Goal: Task Accomplishment & Management: Use online tool/utility

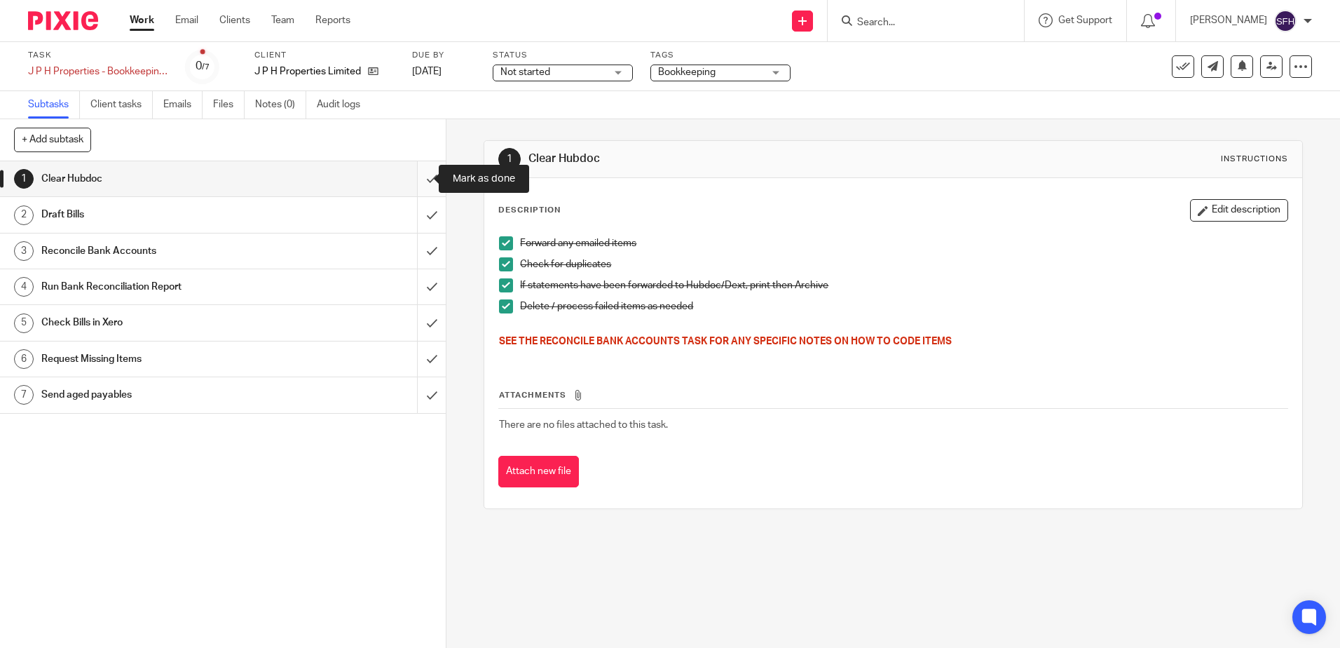
click at [410, 170] on input "submit" at bounding box center [223, 178] width 446 height 35
click at [210, 250] on h1 "Reconcile Bank Accounts" at bounding box center [161, 250] width 241 height 21
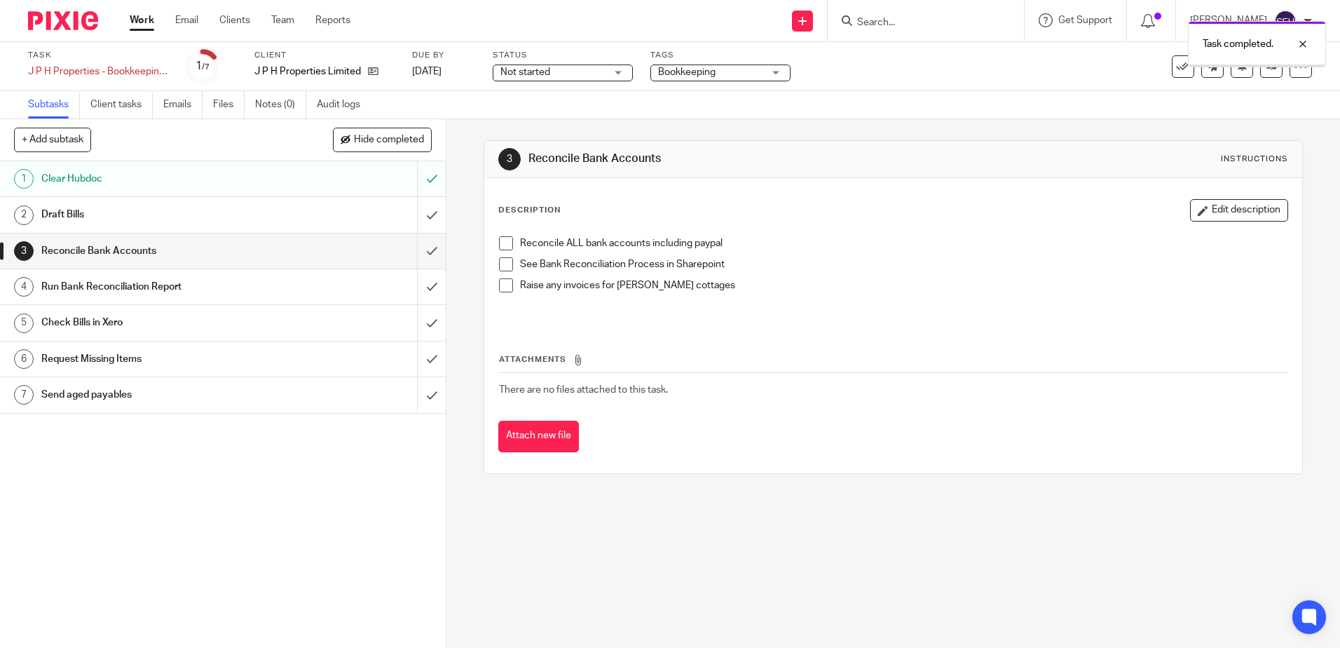
click at [503, 245] on span at bounding box center [506, 243] width 14 height 14
click at [501, 264] on span at bounding box center [506, 264] width 14 height 14
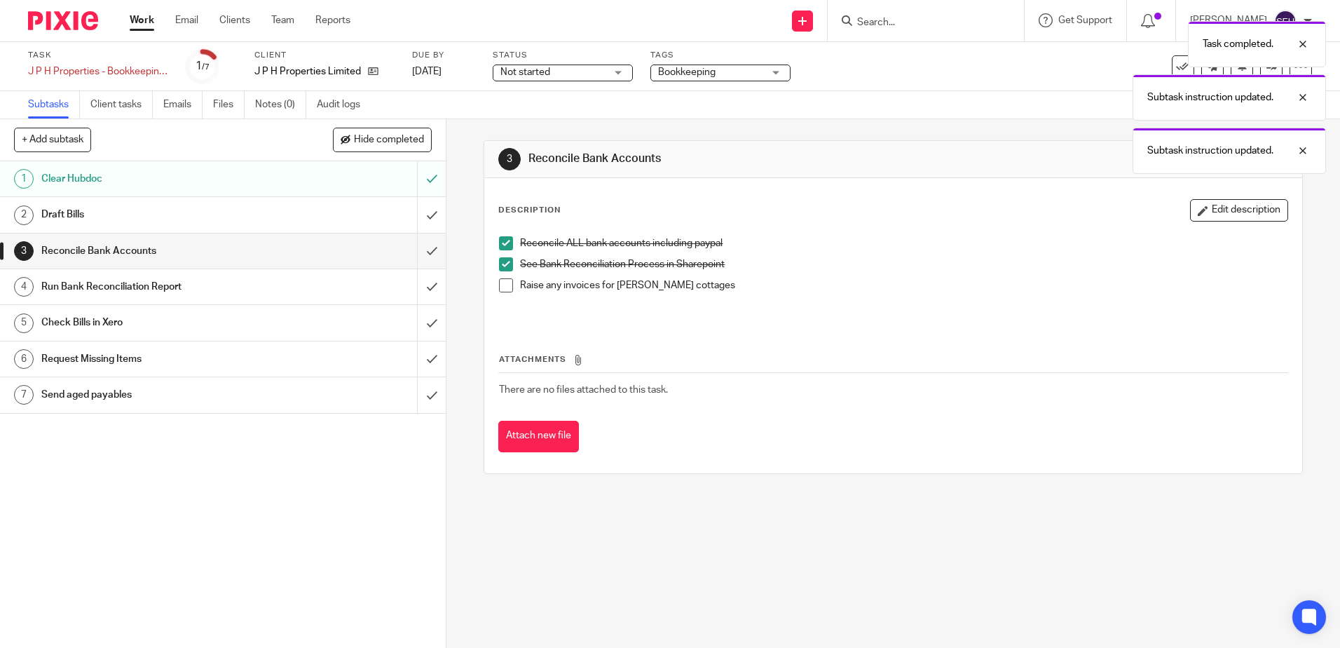
click at [499, 286] on span at bounding box center [506, 285] width 14 height 14
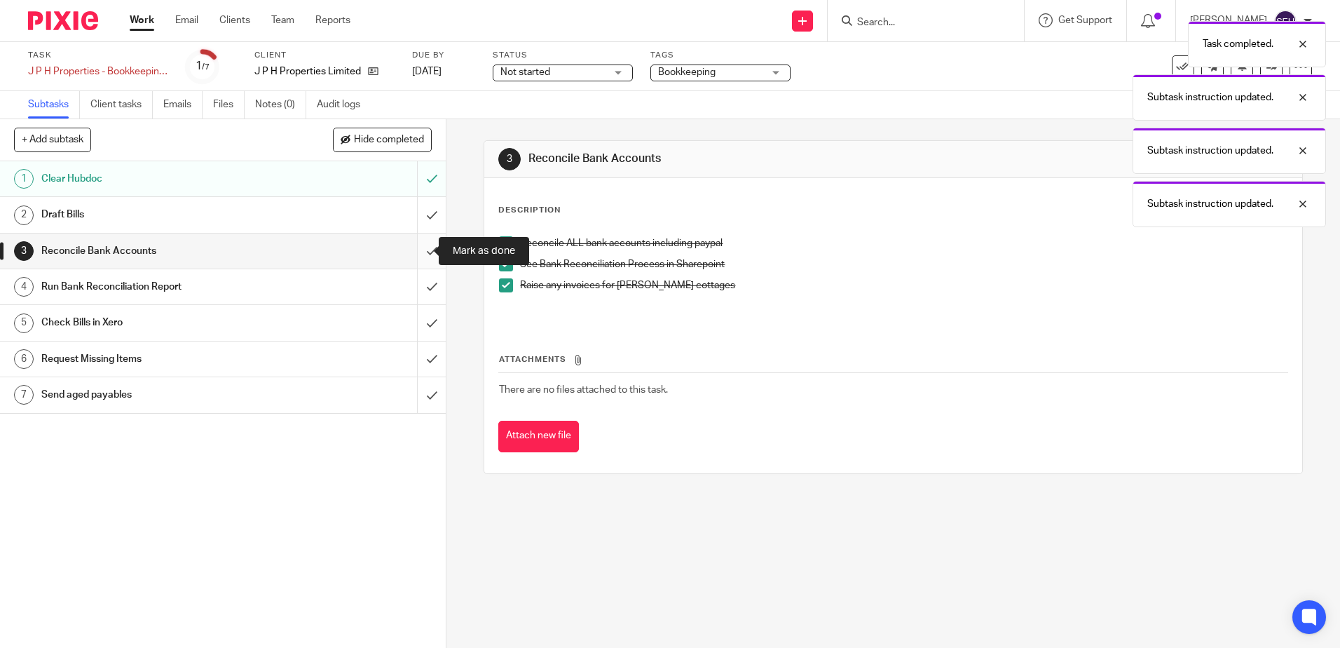
click at [428, 252] on input "submit" at bounding box center [223, 250] width 446 height 35
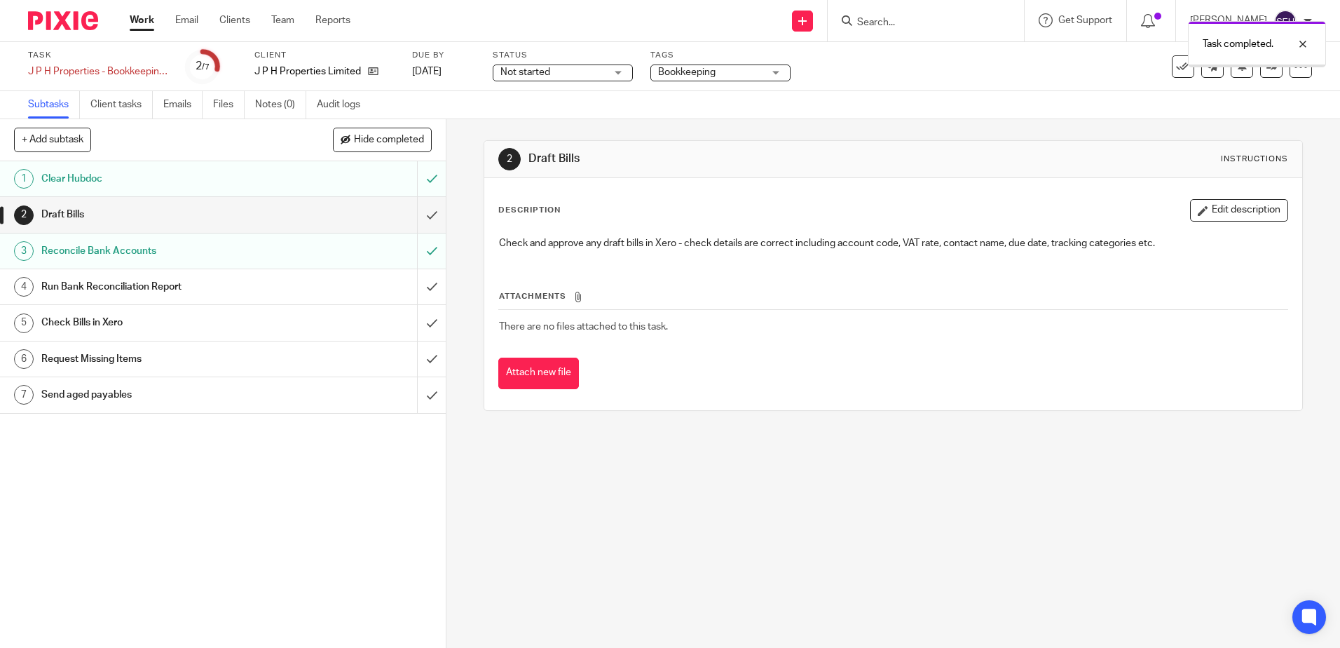
click at [422, 214] on input "submit" at bounding box center [223, 214] width 446 height 35
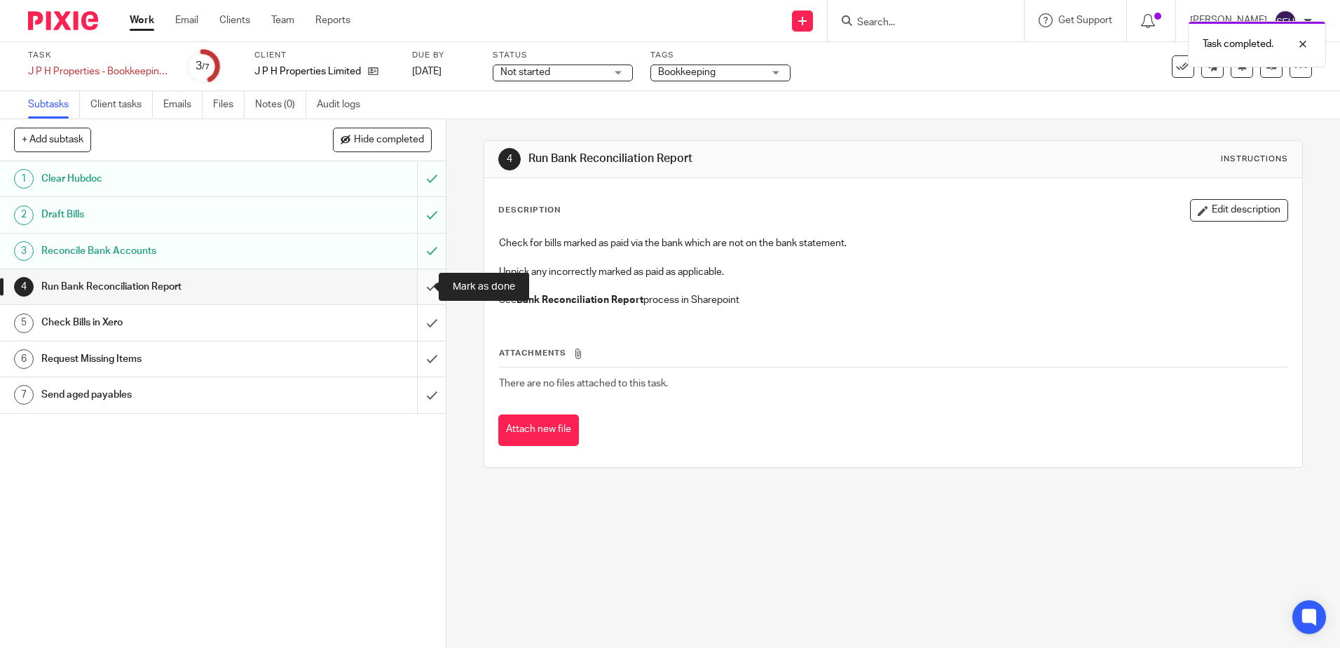
click at [432, 291] on input "submit" at bounding box center [223, 286] width 446 height 35
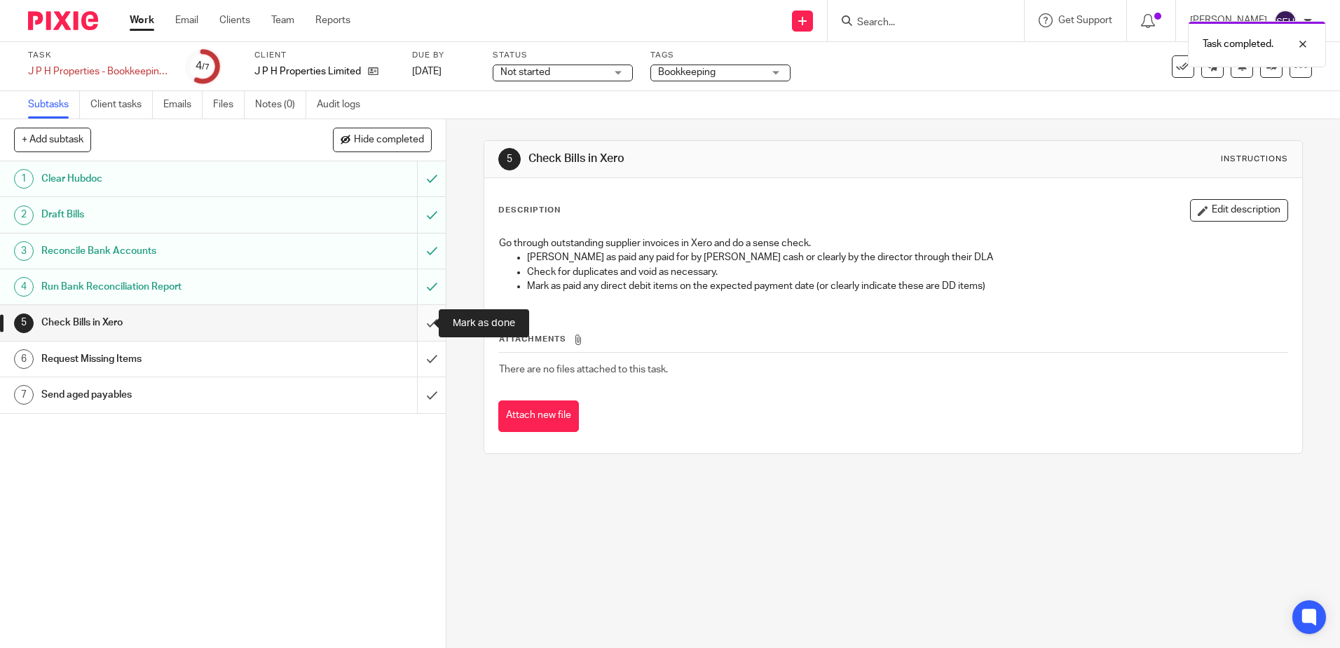
click at [425, 321] on input "submit" at bounding box center [223, 322] width 446 height 35
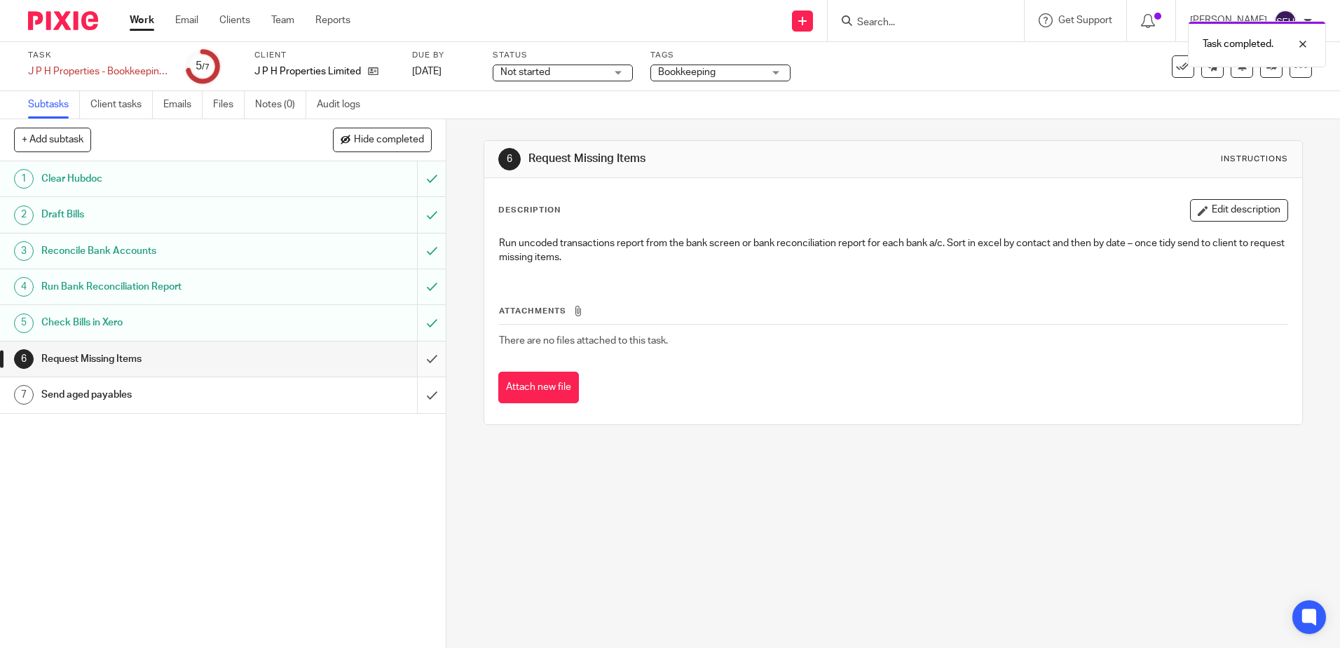
click at [418, 357] on input "submit" at bounding box center [223, 358] width 446 height 35
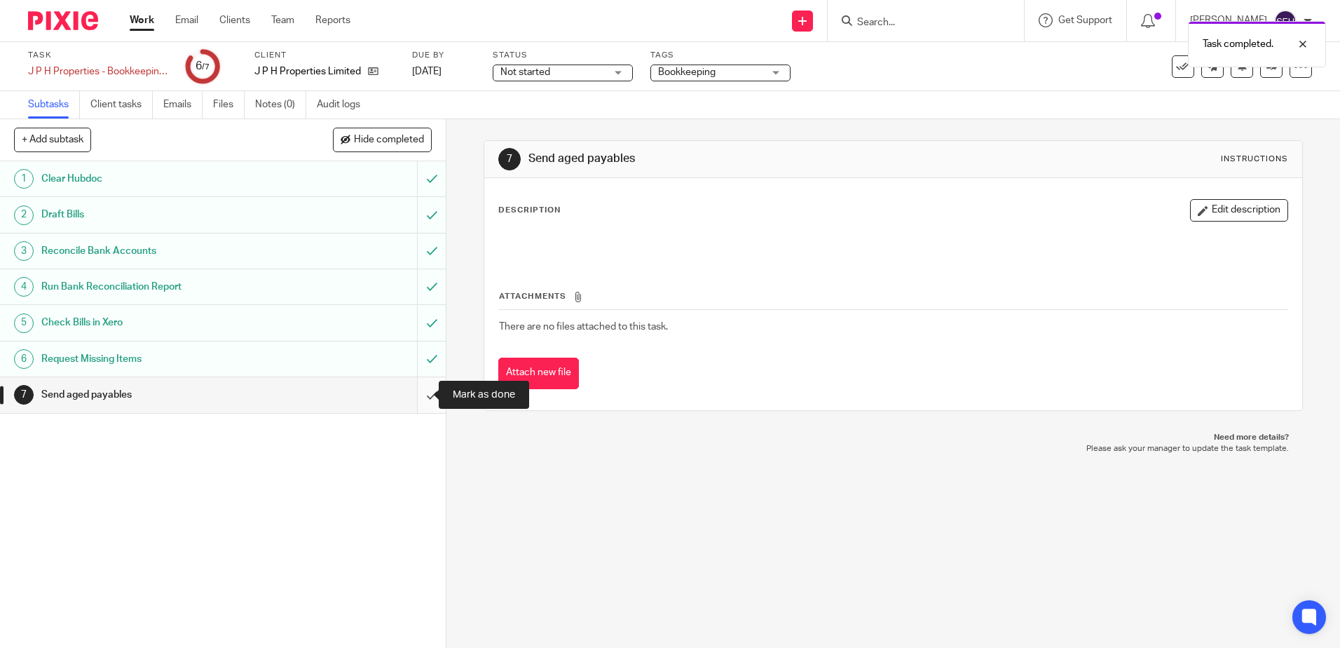
click at [425, 404] on input "submit" at bounding box center [223, 394] width 446 height 35
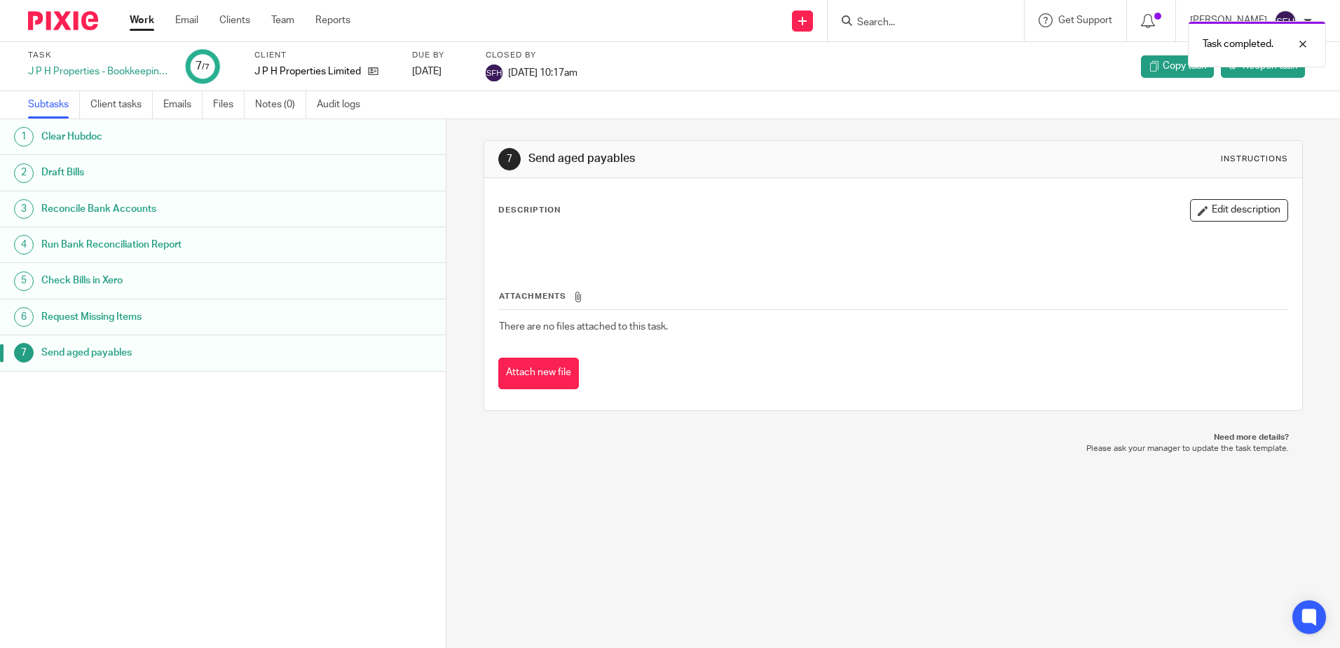
click at [151, 18] on link "Work" at bounding box center [142, 20] width 25 height 14
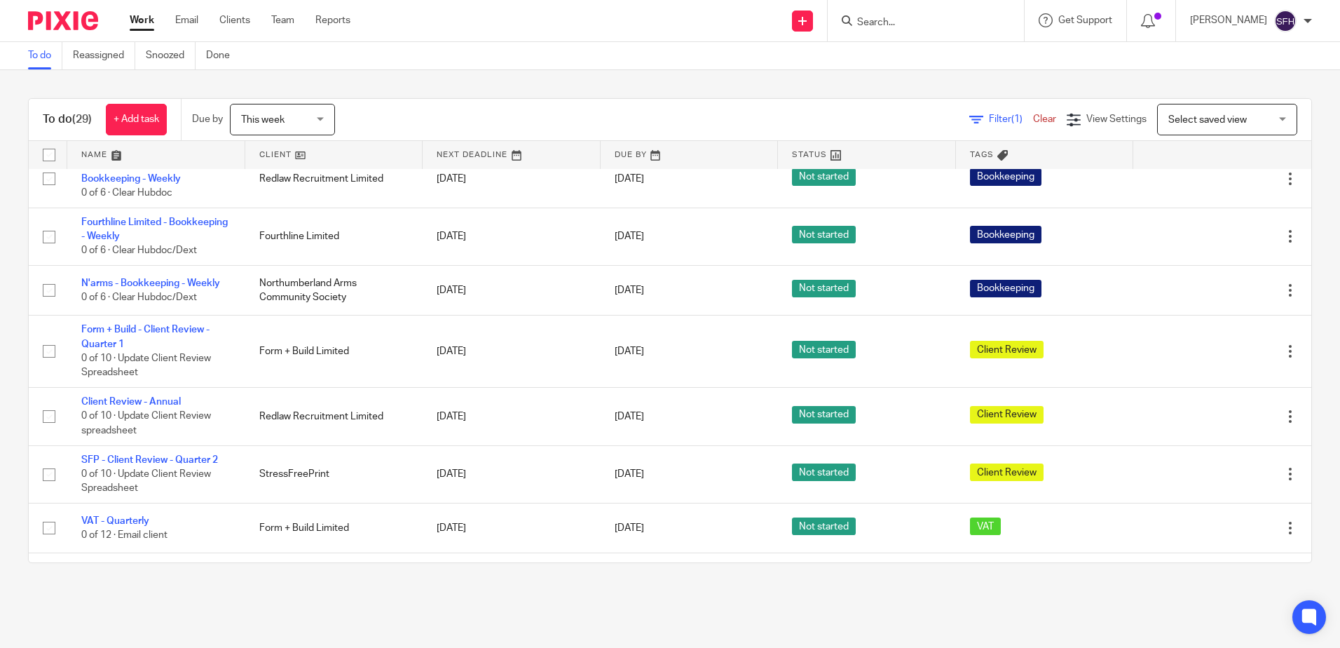
scroll to position [990, 0]
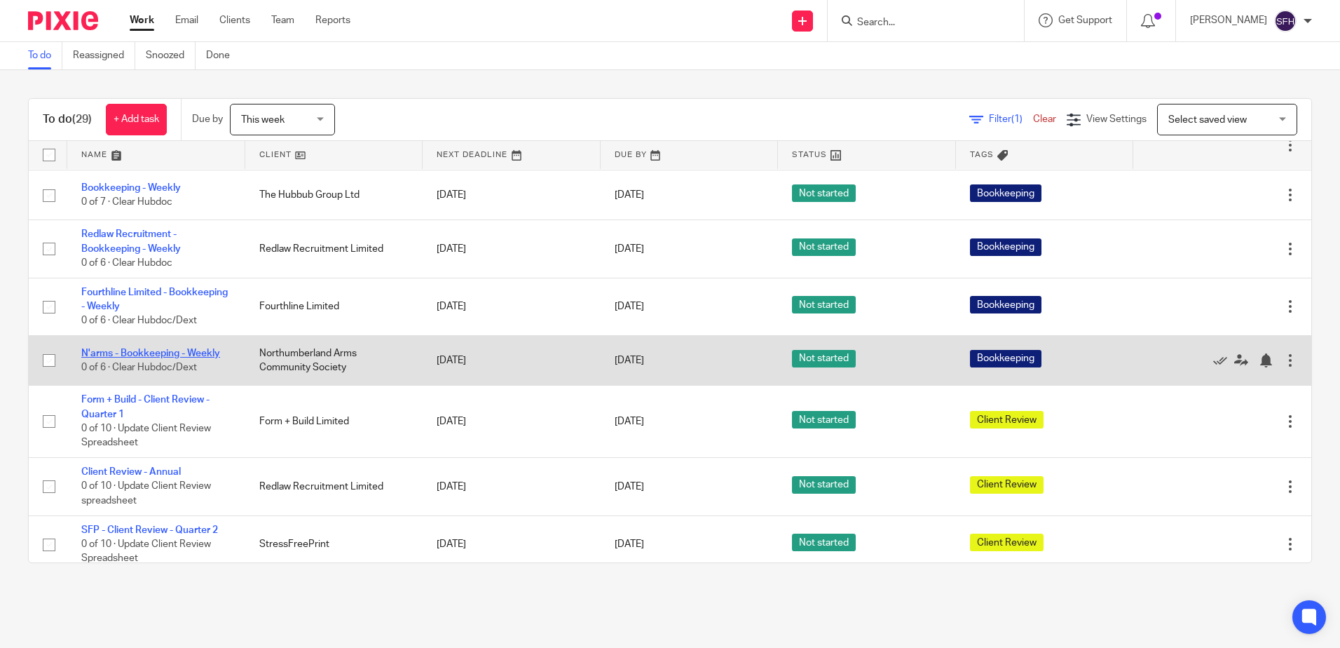
click at [187, 357] on link "N'arms - Bookkeeping - Weekly" at bounding box center [150, 353] width 139 height 10
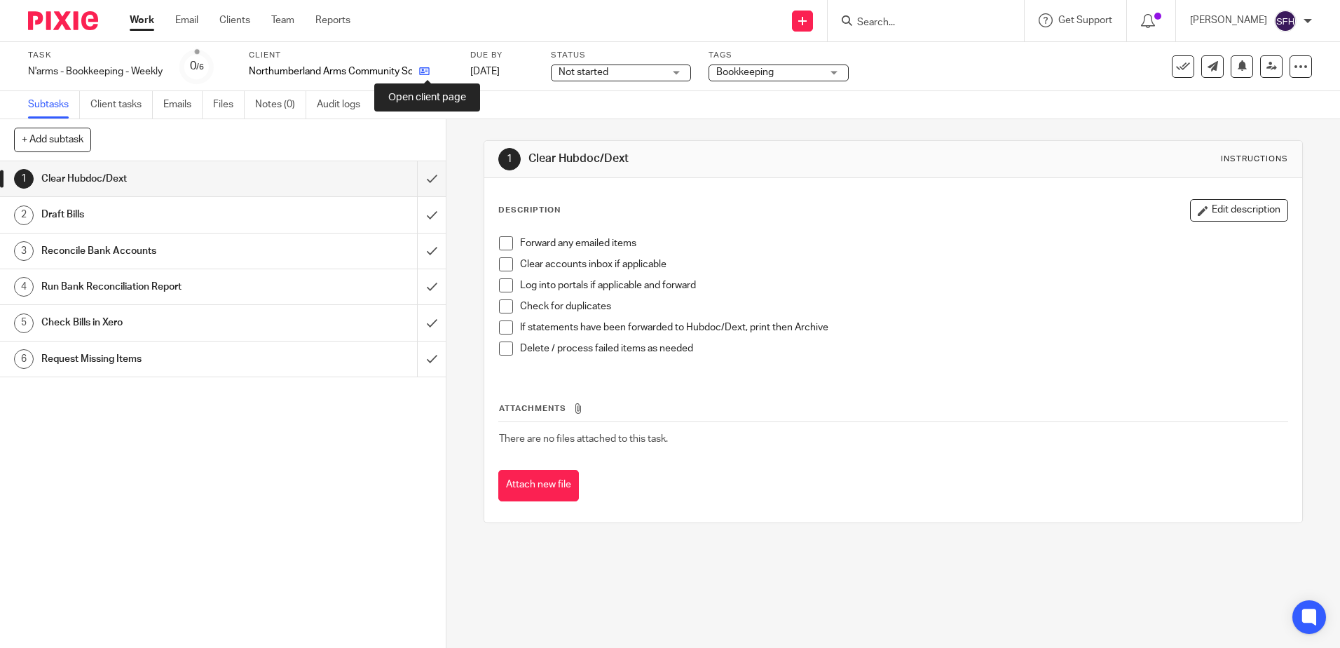
click at [427, 70] on icon at bounding box center [424, 71] width 11 height 11
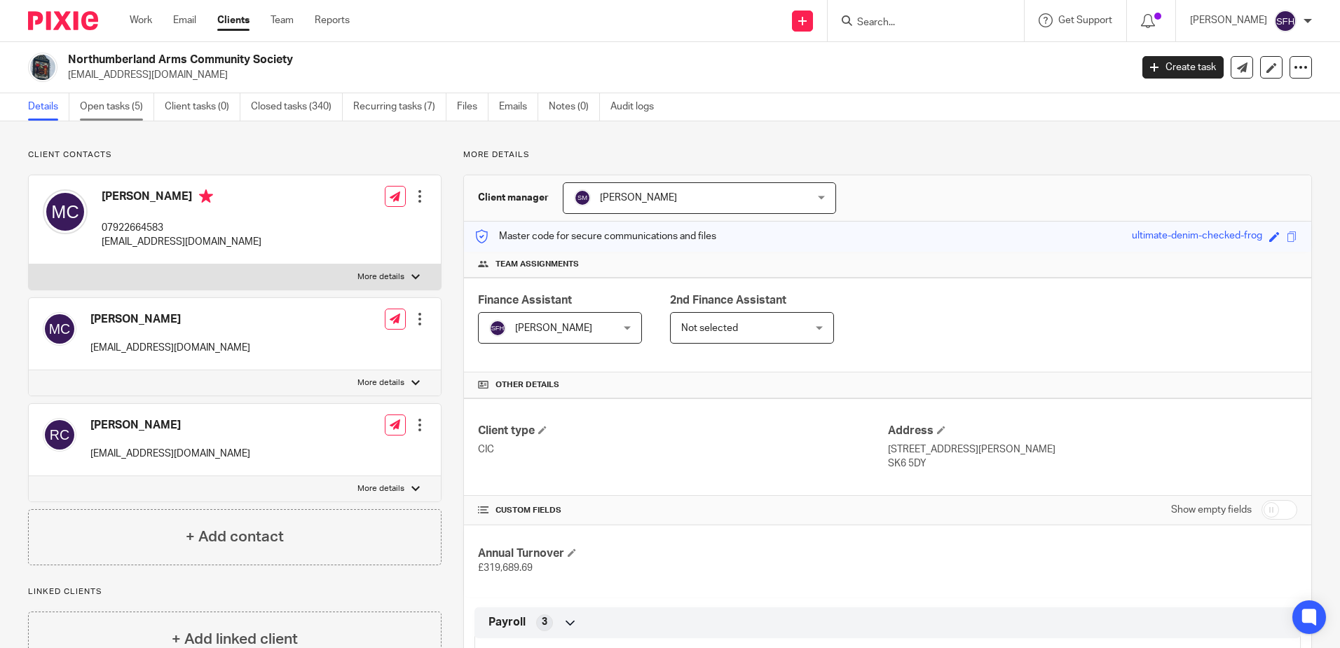
click at [121, 104] on link "Open tasks (5)" at bounding box center [117, 106] width 74 height 27
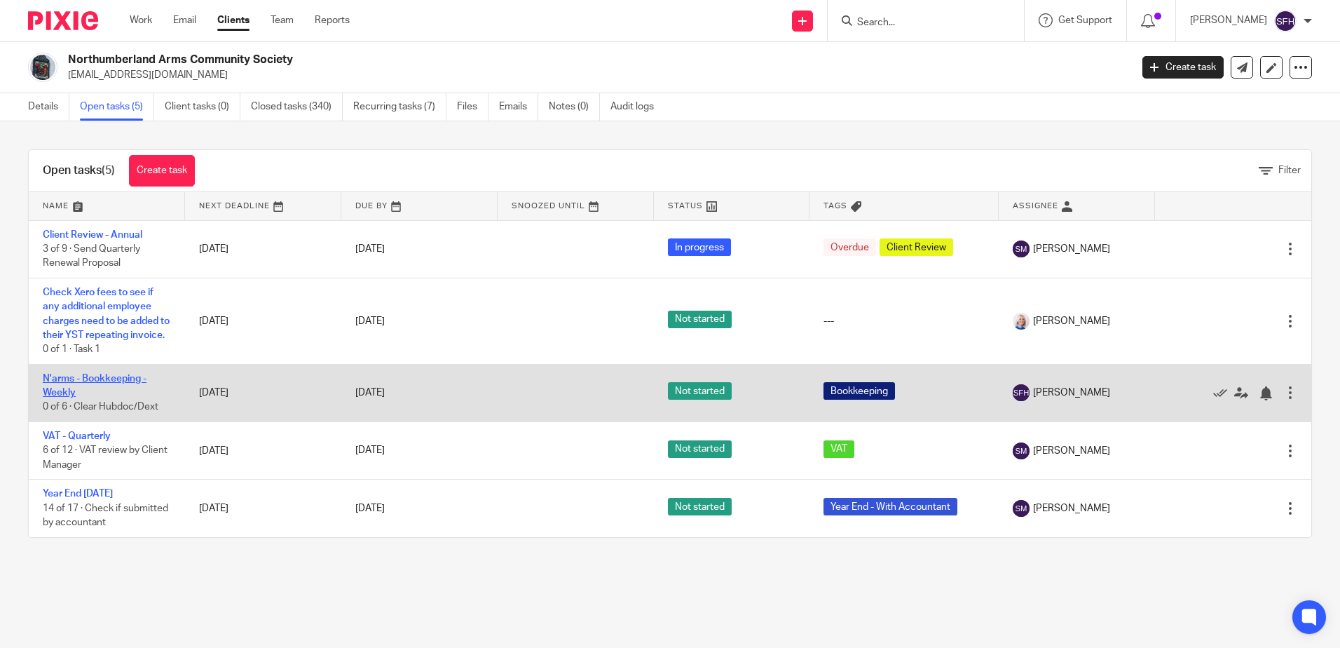
click at [86, 392] on link "N'arms - Bookkeeping - Weekly" at bounding box center [95, 386] width 104 height 24
